Goal: Check status: Check status

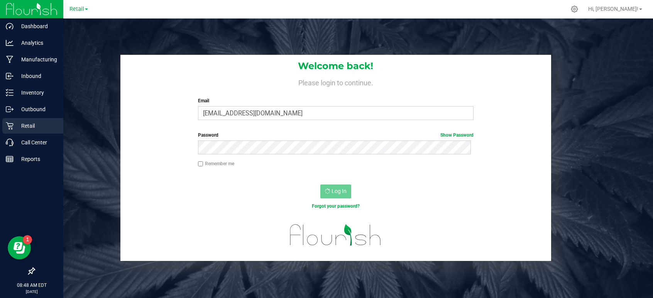
click at [33, 131] on div "Retail" at bounding box center [32, 125] width 61 height 15
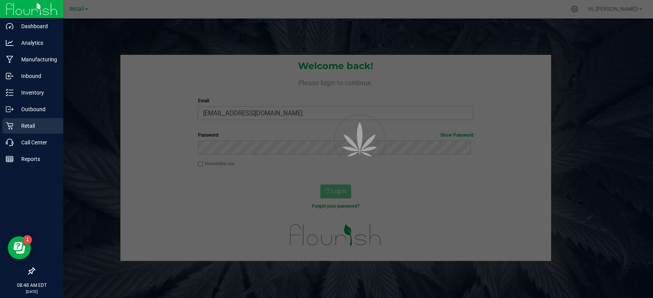
click at [32, 127] on p "Retail" at bounding box center [37, 125] width 46 height 9
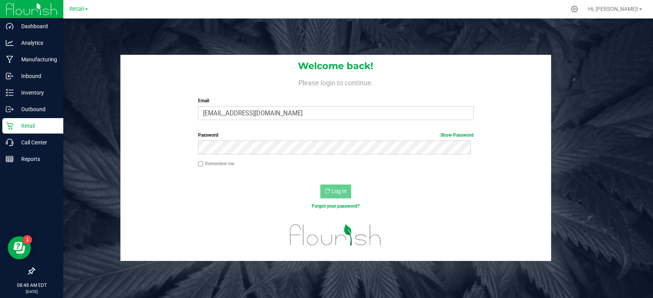
click at [24, 125] on p "Retail" at bounding box center [37, 125] width 46 height 9
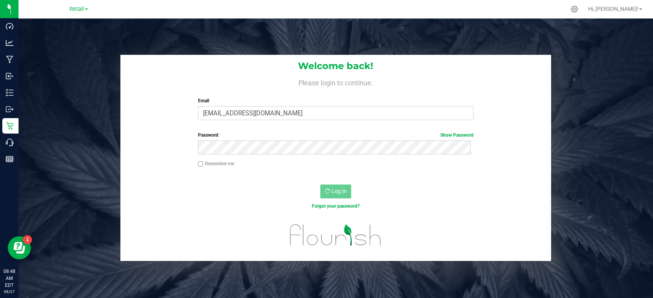
click at [425, 188] on div "Log In" at bounding box center [335, 194] width 431 height 26
click at [574, 58] on div "Welcome back! Please login to continue. Email dgodsoe@slatercenter.com Required…" at bounding box center [336, 158] width 646 height 206
click at [184, 190] on div "Log In" at bounding box center [335, 194] width 431 height 26
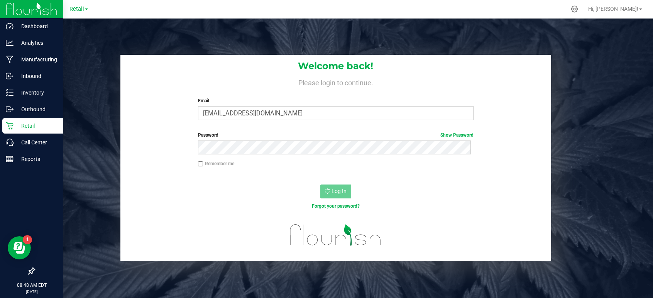
click at [10, 126] on icon at bounding box center [9, 125] width 7 height 7
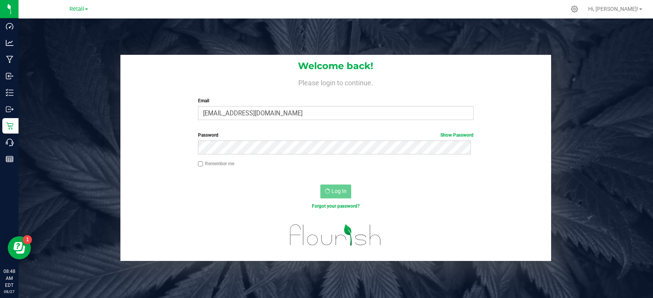
click at [227, 158] on div "Password Show Password" at bounding box center [335, 146] width 431 height 29
click at [259, 191] on div "Log In" at bounding box center [335, 194] width 431 height 26
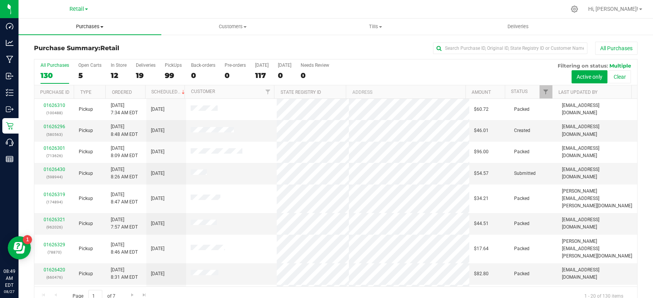
click at [87, 26] on span "Purchases" at bounding box center [90, 26] width 143 height 7
click at [60, 47] on span "Summary of purchases" at bounding box center [58, 46] width 79 height 7
click at [499, 47] on input "text" at bounding box center [510, 48] width 154 height 12
paste input "814155"
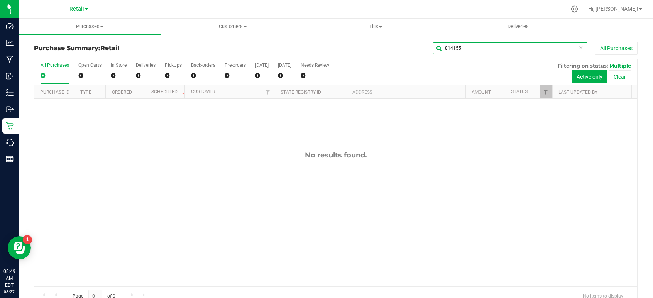
drag, startPoint x: 476, startPoint y: 47, endPoint x: 411, endPoint y: 55, distance: 65.7
click at [411, 55] on div "Purchase Summary: Retail 814155 All Purchases" at bounding box center [336, 50] width 604 height 17
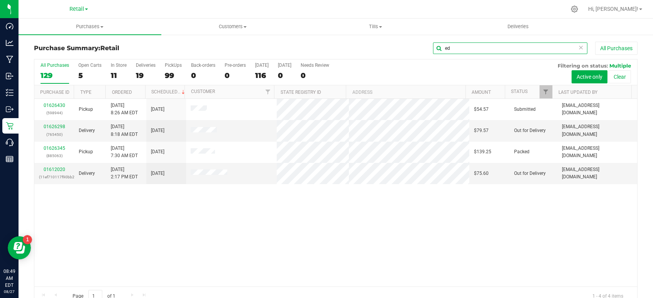
type input "e"
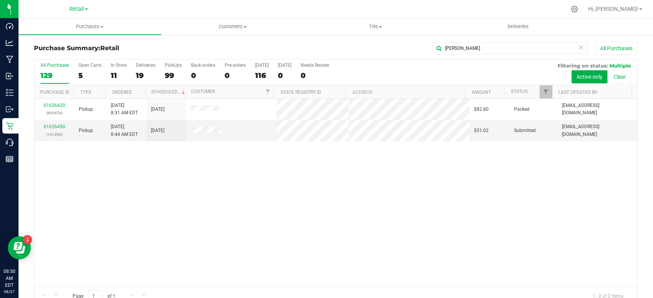
click at [511, 42] on div "[PERSON_NAME] All Purchases" at bounding box center [436, 48] width 403 height 13
drag, startPoint x: 456, startPoint y: 52, endPoint x: 401, endPoint y: 59, distance: 54.8
click at [399, 56] on div "Purchase Summary: Retail [PERSON_NAME] All Purchases" at bounding box center [336, 50] width 604 height 17
paste input "Hanse"
type input "[PERSON_NAME]"
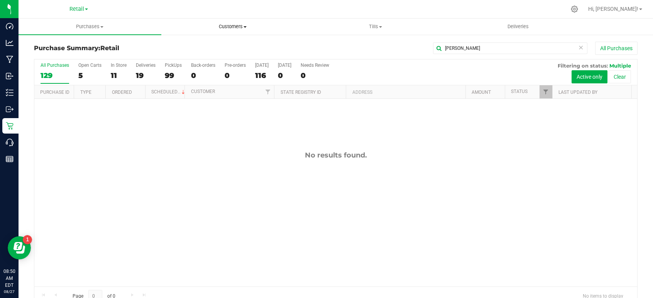
click at [229, 26] on span "Customers" at bounding box center [233, 26] width 142 height 7
click at [217, 48] on li "All customers" at bounding box center [232, 46] width 143 height 9
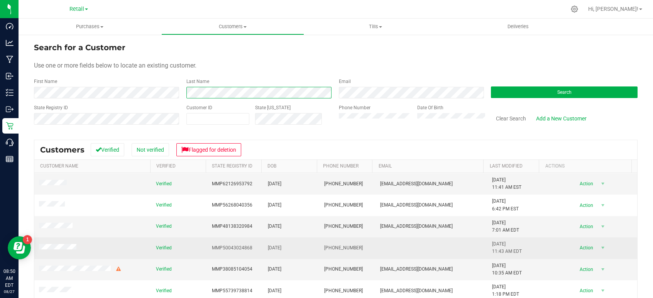
scroll to position [77, 0]
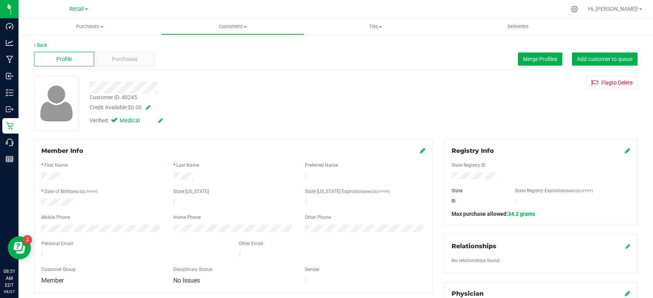
click at [322, 93] on div "Customer ID: 40245 Credit Available: $0.00" at bounding box center [238, 102] width 308 height 18
click at [141, 56] on div "Purchases" at bounding box center [124, 59] width 60 height 15
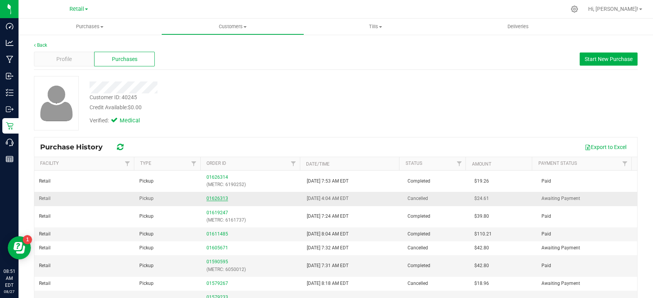
click at [211, 198] on link "01626313" at bounding box center [217, 198] width 22 height 5
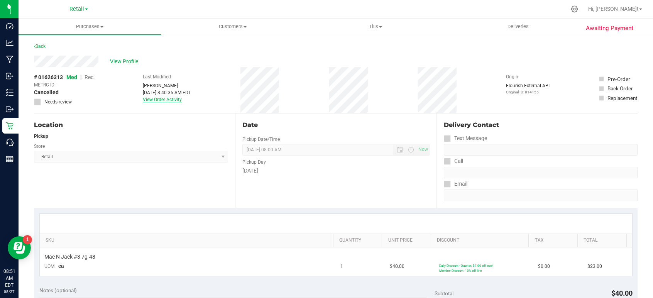
click at [173, 102] on link "View Order Activity" at bounding box center [162, 99] width 39 height 5
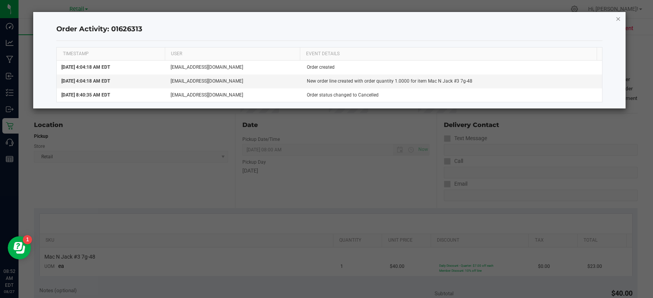
click at [618, 19] on icon "button" at bounding box center [618, 18] width 5 height 9
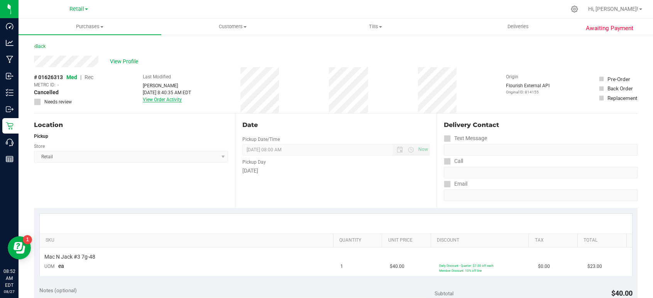
click at [156, 98] on link "View Order Activity" at bounding box center [162, 99] width 39 height 5
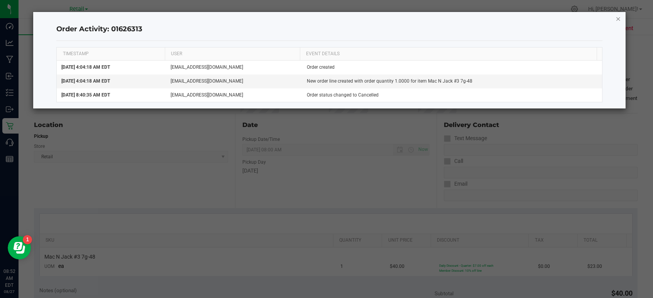
click at [619, 20] on icon "button" at bounding box center [618, 18] width 5 height 9
